Goal: Transaction & Acquisition: Purchase product/service

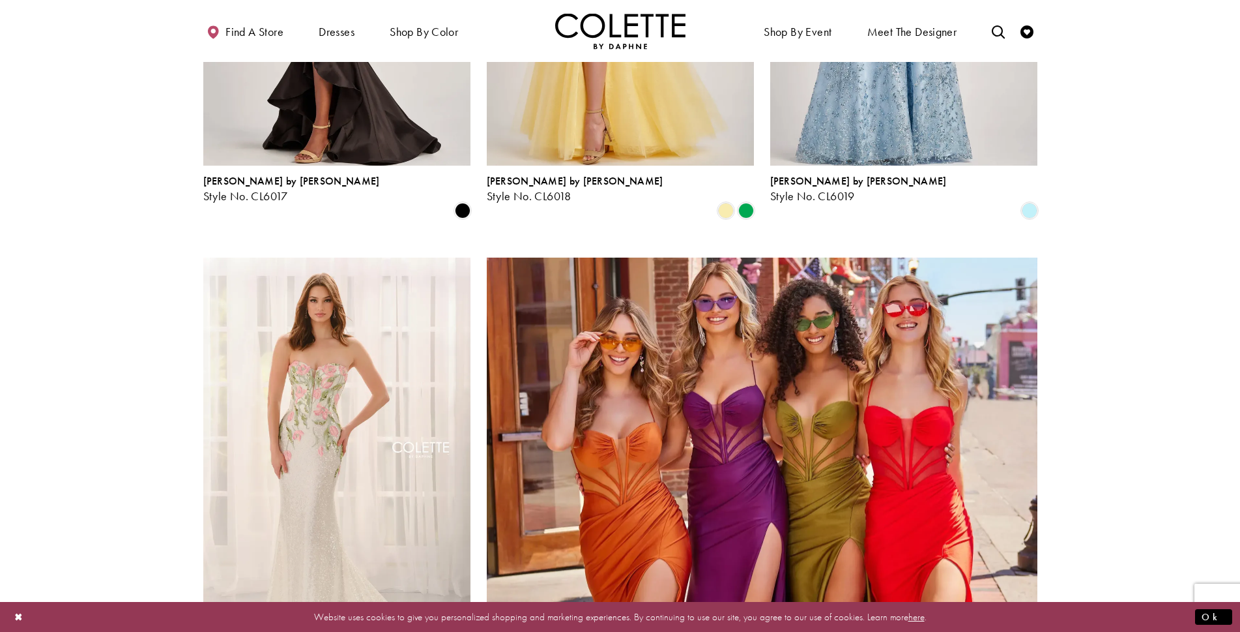
scroll to position [2803, 0]
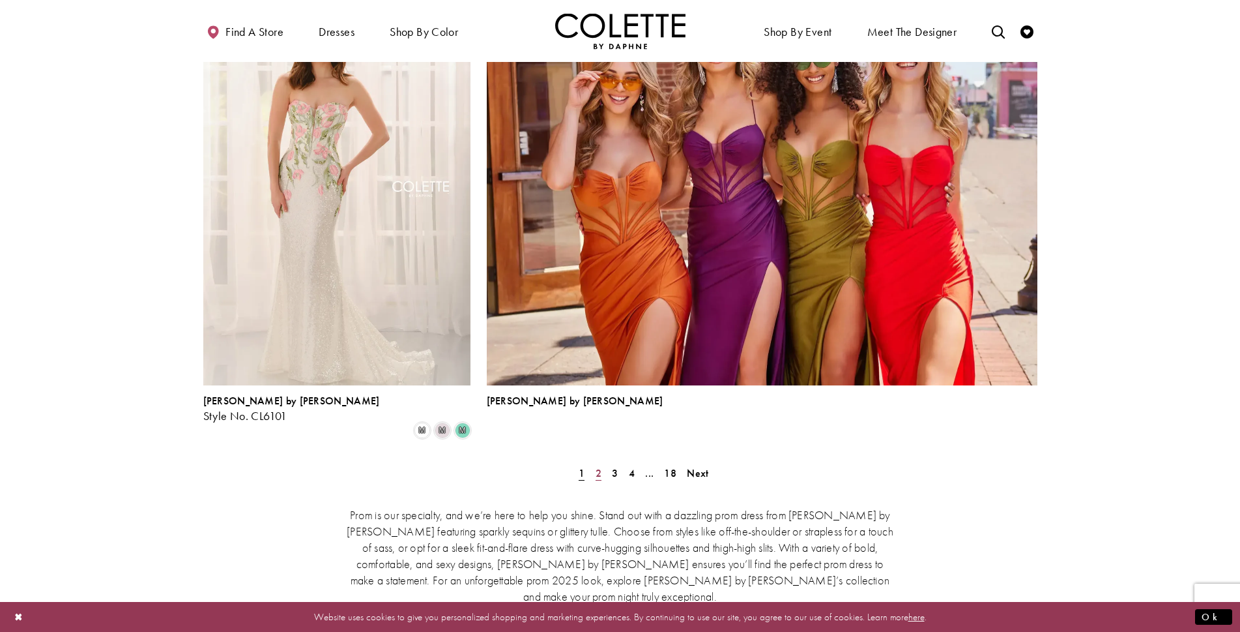
click at [598, 466] on span "2" at bounding box center [599, 473] width 6 height 14
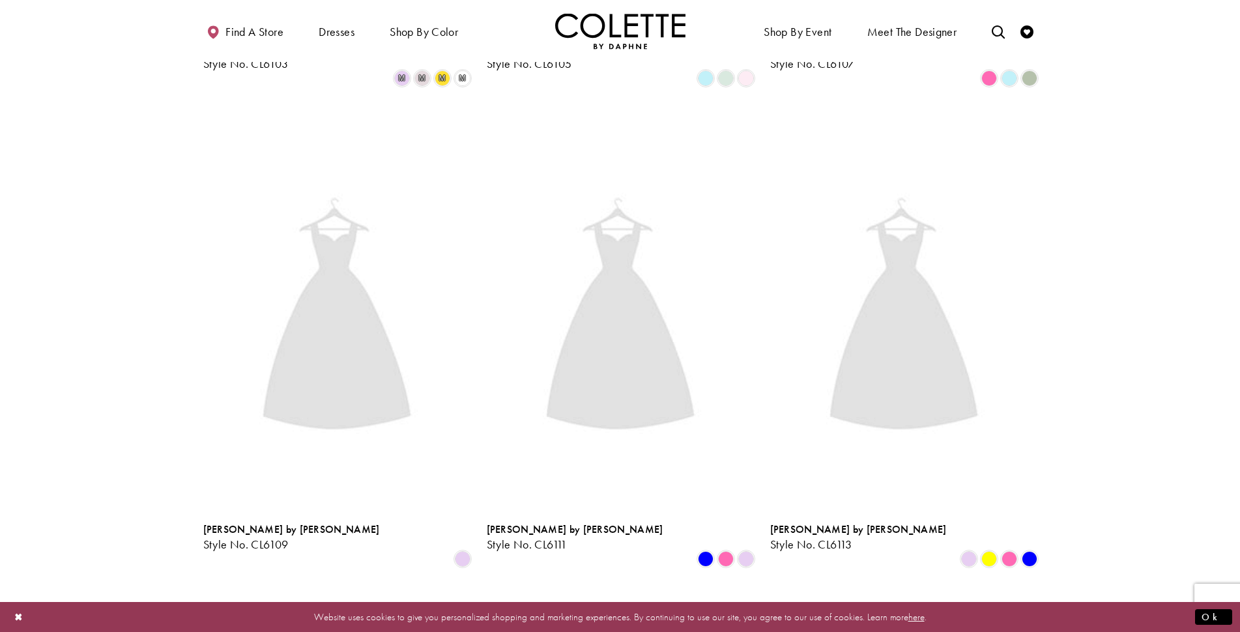
scroll to position [334, 0]
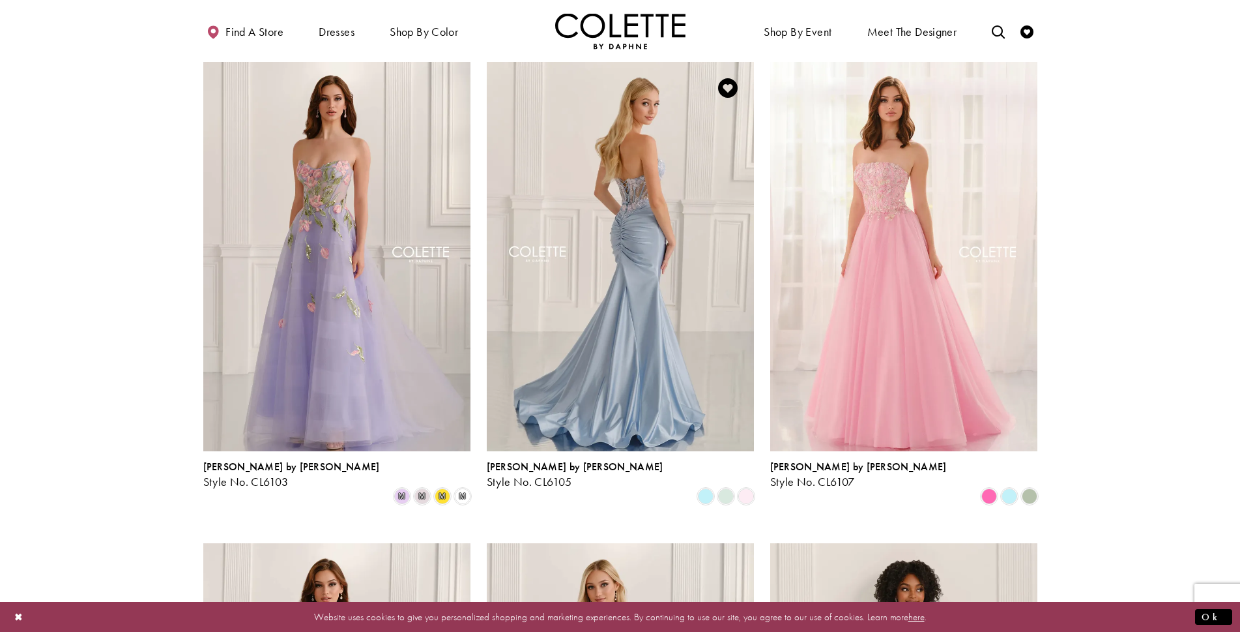
click at [623, 188] on img "Visit Colette by Daphne Style No. CL6105 Page" at bounding box center [620, 256] width 267 height 388
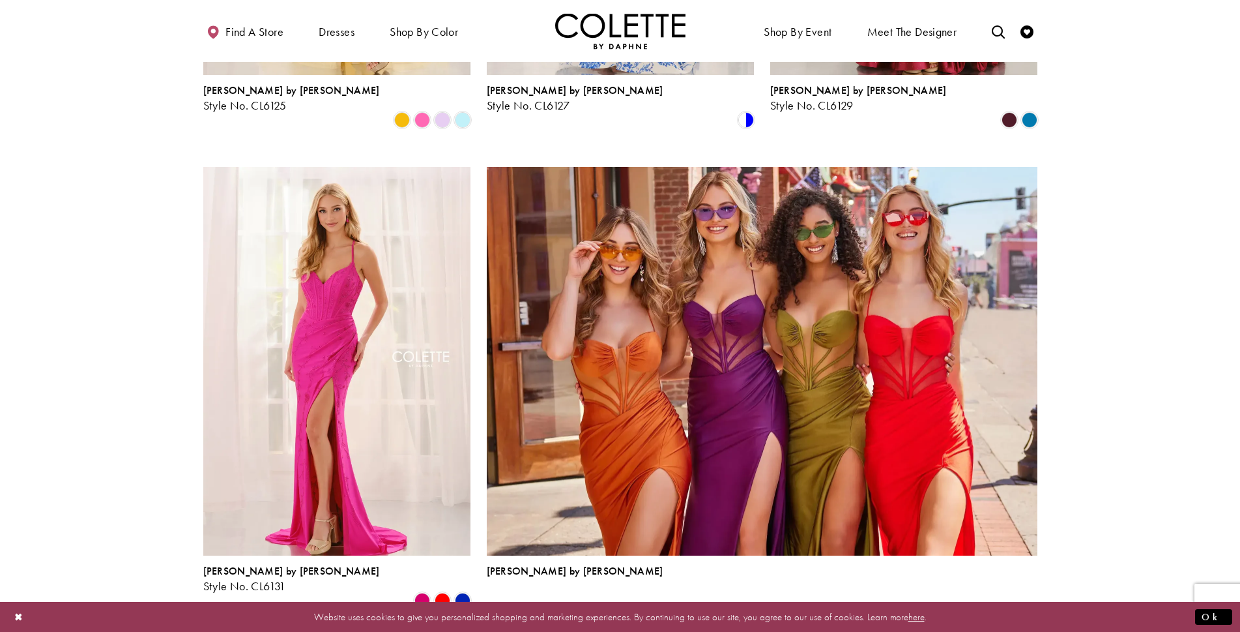
scroll to position [2876, 0]
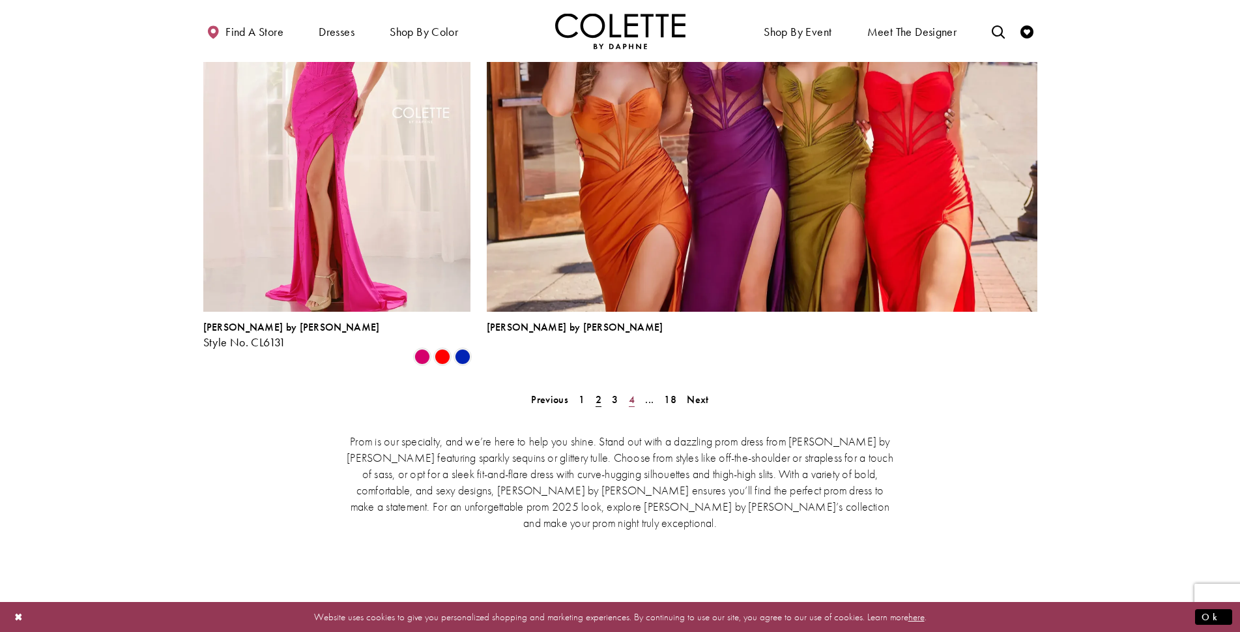
click at [630, 392] on span "4" at bounding box center [632, 399] width 6 height 14
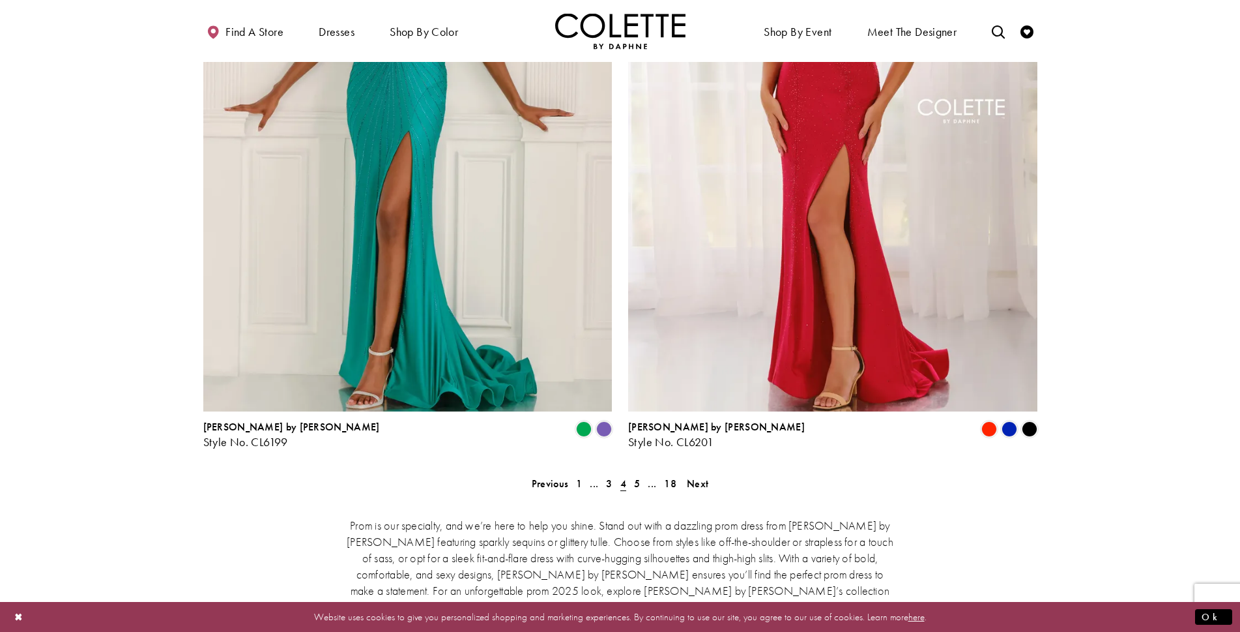
scroll to position [2681, 0]
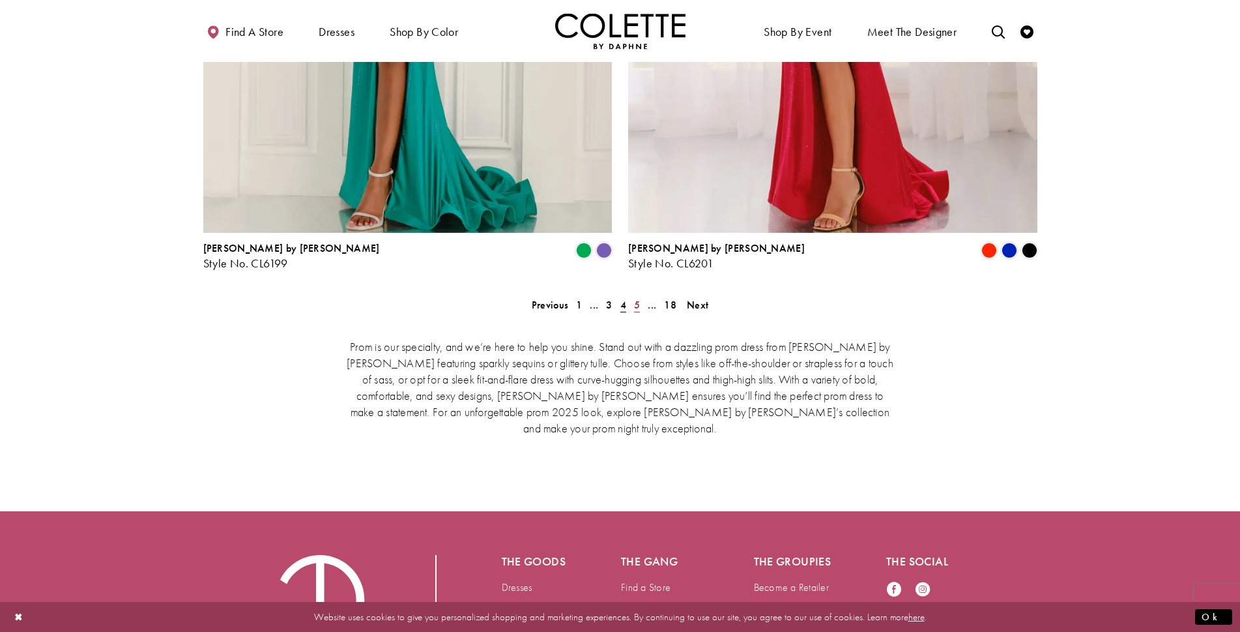
click at [638, 298] on span "5" at bounding box center [637, 305] width 6 height 14
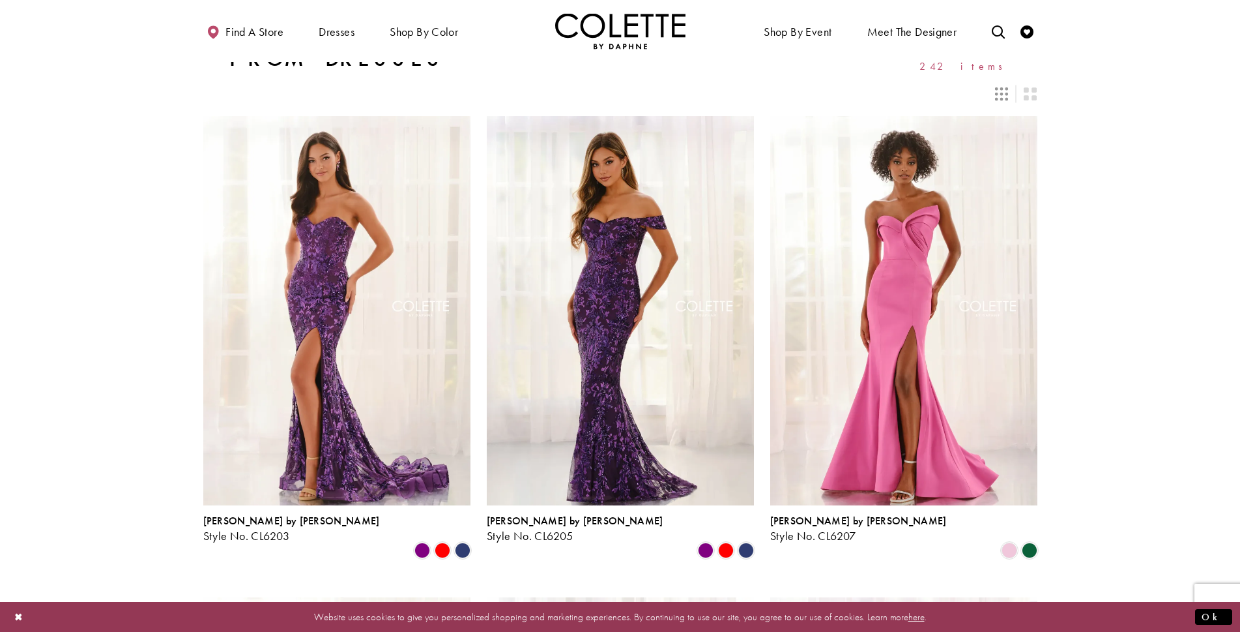
scroll to position [269, 0]
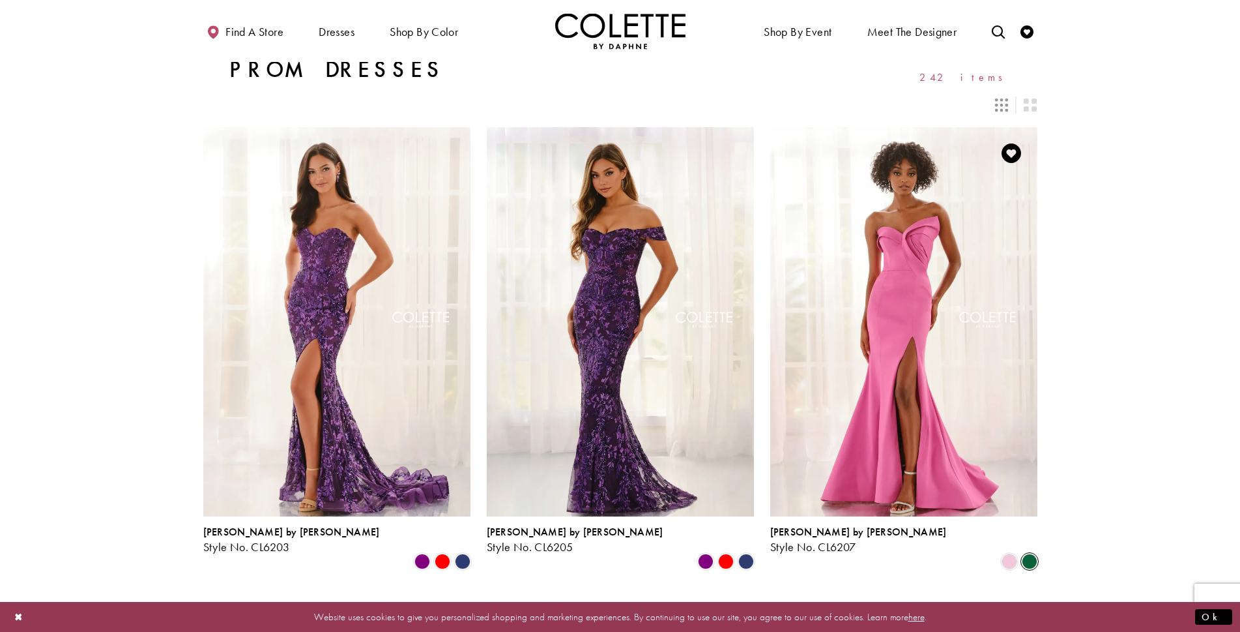
click at [1035, 553] on span "Product List" at bounding box center [1030, 561] width 16 height 16
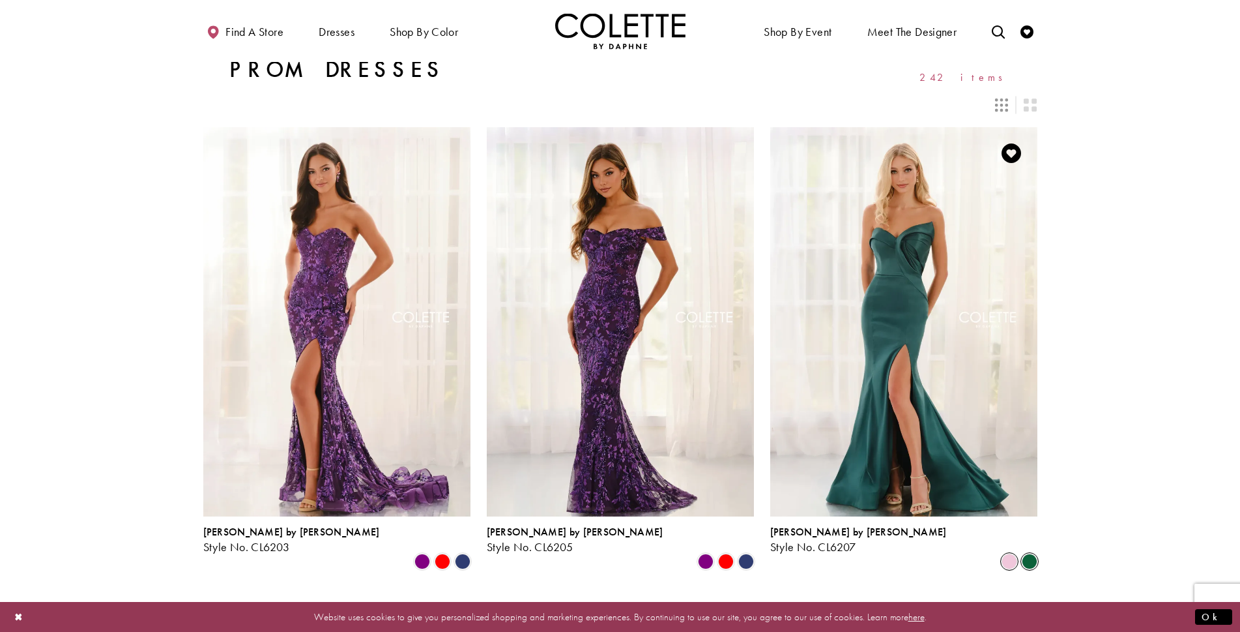
click at [1004, 553] on span "Product List" at bounding box center [1010, 561] width 16 height 16
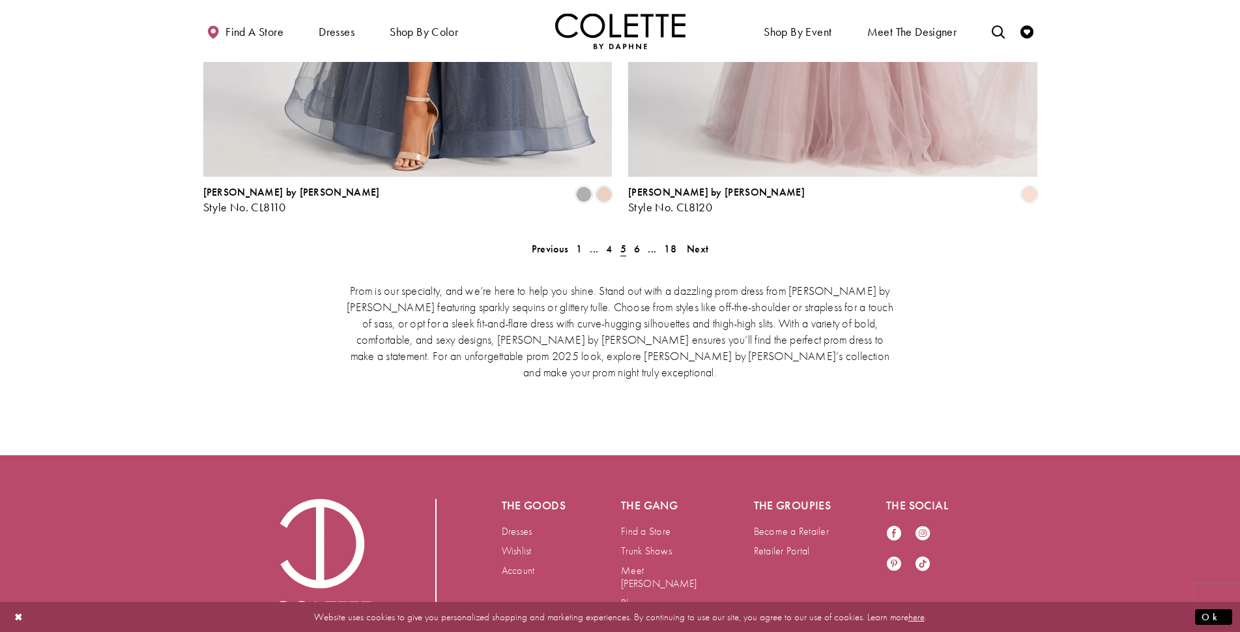
scroll to position [2752, 0]
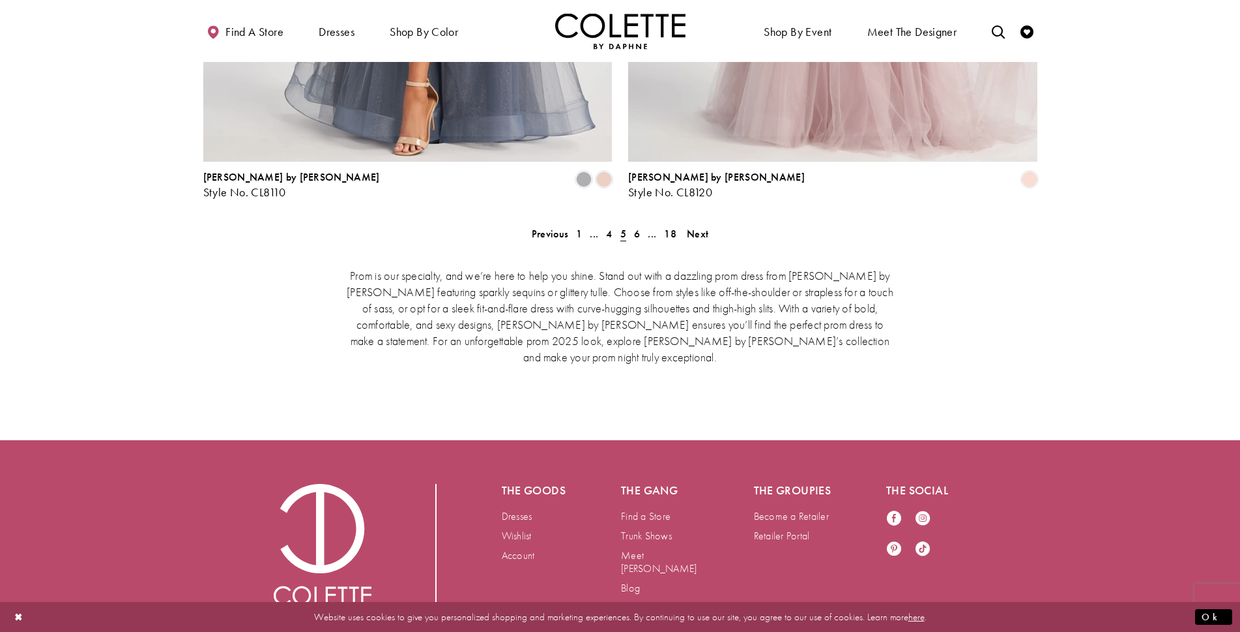
scroll to position [334, 0]
